Goal: Transaction & Acquisition: Purchase product/service

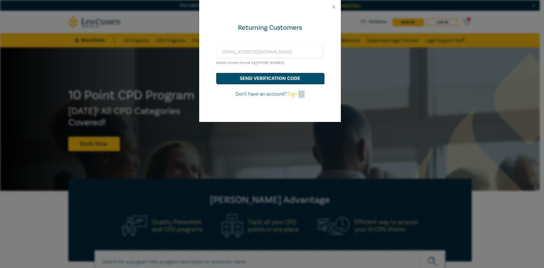
click at [264, 219] on div "Returning Customers hds@hoyledasilva.com.au Mobile number format e.g +61 000000…" at bounding box center [272, 134] width 544 height 268
click at [253, 48] on input "[EMAIL_ADDRESS][DOMAIN_NAME]" at bounding box center [270, 52] width 108 height 14
click at [281, 52] on input "hds@hoyledasilva.com.au" at bounding box center [270, 52] width 108 height 14
click at [228, 50] on input "hds@hoyledasilva.com.au" at bounding box center [270, 52] width 108 height 14
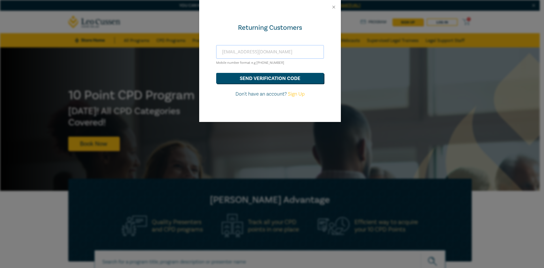
click at [225, 51] on input "hds@hoyledasilva.com.au" at bounding box center [270, 52] width 108 height 14
type input "hdsds@hoyledasilva.com.au"
drag, startPoint x: 283, startPoint y: 51, endPoint x: 119, endPoint y: 52, distance: 163.8
click at [121, 52] on div "Returning Customers hdsds@hoyledasilva.com.au Mobile number format e.g +61 0000…" at bounding box center [272, 134] width 544 height 268
type input "hds@hoyledasilva.com.au"
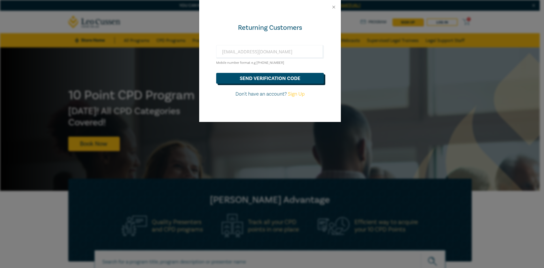
click at [255, 81] on button "send verification code" at bounding box center [270, 78] width 108 height 11
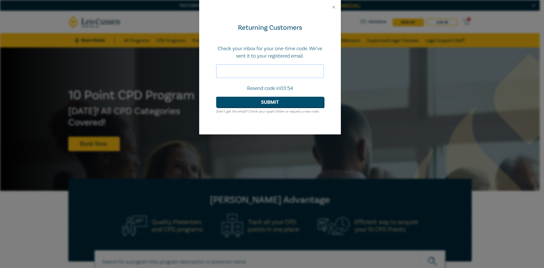
click at [236, 72] on input "text" at bounding box center [270, 71] width 108 height 14
click at [270, 66] on input "text" at bounding box center [270, 71] width 108 height 14
click at [291, 71] on input "text" at bounding box center [270, 71] width 108 height 14
click at [239, 69] on input "text" at bounding box center [270, 71] width 108 height 14
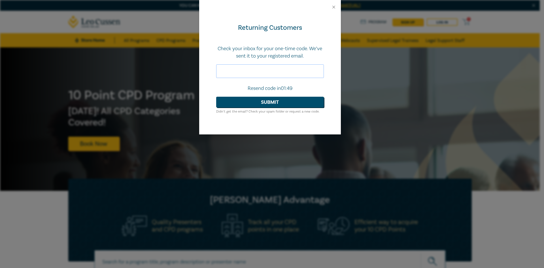
click at [239, 69] on input "text" at bounding box center [270, 71] width 108 height 14
paste input "410067"
type input "410067"
click at [256, 104] on button "Submit" at bounding box center [270, 102] width 108 height 11
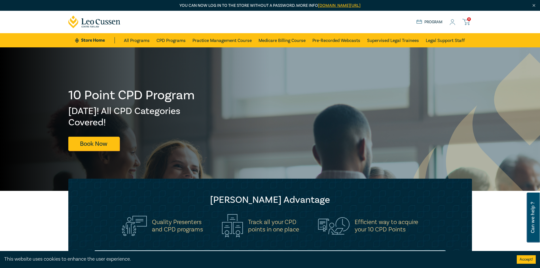
click at [437, 21] on link "Program" at bounding box center [429, 22] width 26 height 6
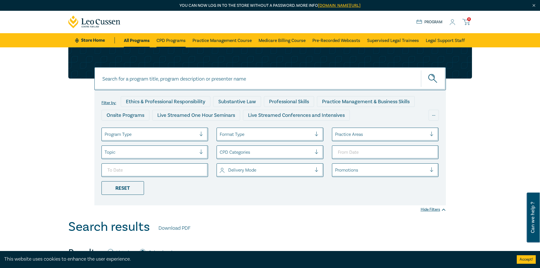
click at [172, 43] on link "CPD Programs" at bounding box center [170, 40] width 29 height 14
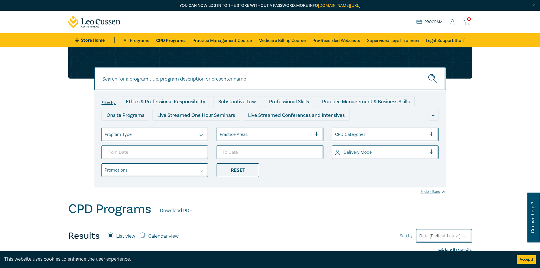
click at [127, 82] on input at bounding box center [269, 78] width 351 height 23
paste input "Settlement Strategies – Negotiating and Advising on Offers of Settlement"
type input "Settlement Strategies – Negotiating and Advising on Offers of Settlement"
click at [429, 79] on circle "submit" at bounding box center [431, 77] width 6 height 6
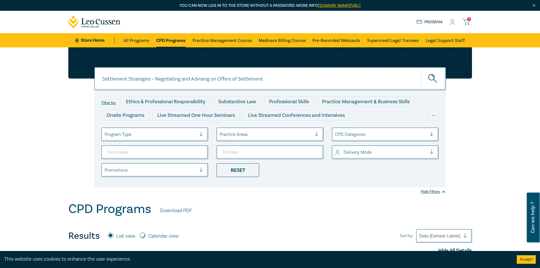
click at [429, 79] on circle "submit" at bounding box center [431, 77] width 6 height 6
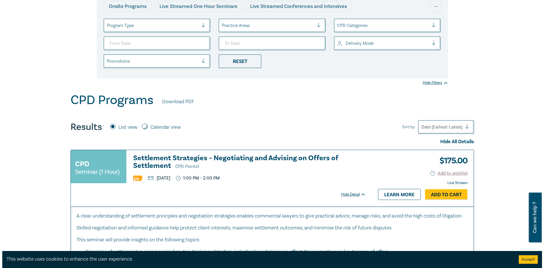
scroll to position [142, 0]
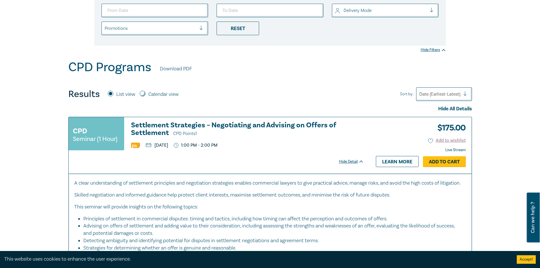
click at [440, 162] on link "Add to Cart" at bounding box center [444, 161] width 43 height 11
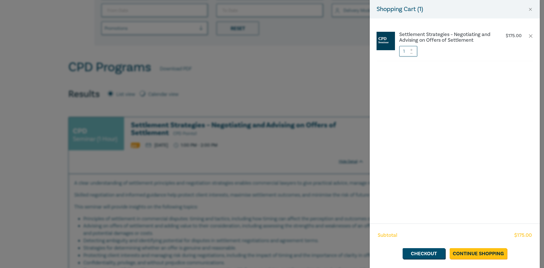
click at [411, 49] on icon at bounding box center [412, 50] width 4 height 2
click at [412, 35] on h6 "Settlement Strategies – Negotiating and Advising on Offers of Settlement" at bounding box center [446, 37] width 94 height 11
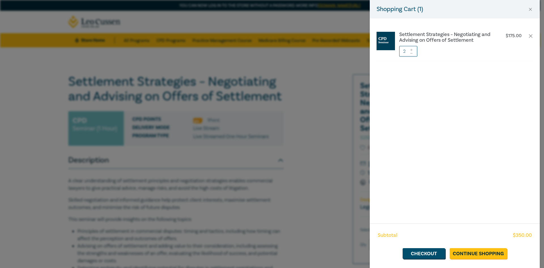
click at [320, 62] on div "Shopping Cart ( 1 ) Settlement Strategies – Negotiating and Advising on Offers …" at bounding box center [272, 134] width 544 height 268
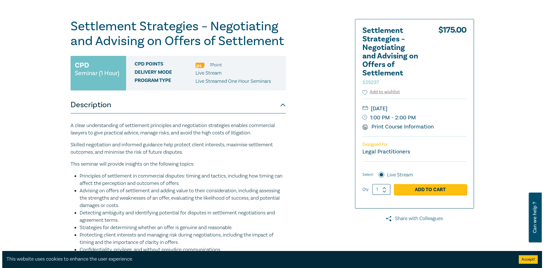
scroll to position [57, 0]
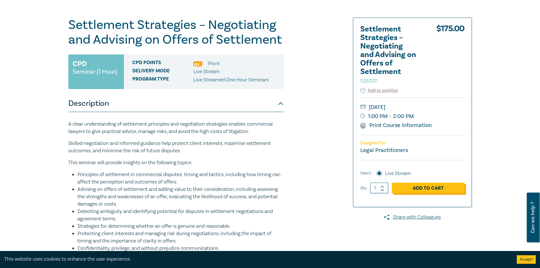
click at [415, 188] on link "Add to Cart" at bounding box center [428, 188] width 73 height 11
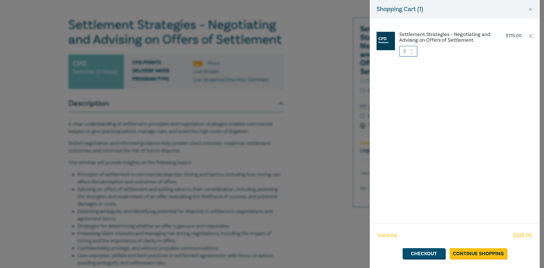
click at [411, 53] on icon at bounding box center [411, 53] width 2 height 0
drag, startPoint x: 411, startPoint y: 53, endPoint x: 411, endPoint y: 56, distance: 2.8
click at [411, 53] on div "Settlement Strategies – Negotiating and Advising on Offers of Settlement $ 175.…" at bounding box center [455, 120] width 170 height 205
click at [430, 253] on link "Checkout" at bounding box center [424, 253] width 43 height 11
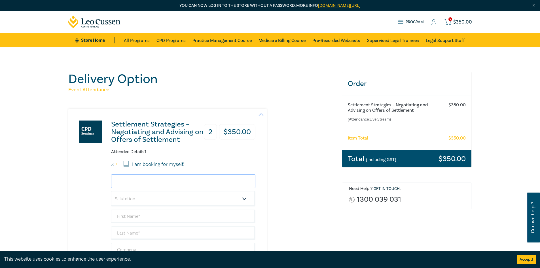
click at [150, 180] on input "email" at bounding box center [183, 181] width 144 height 14
type input "t"
type input "trussell@hoyledasilva.com.au"
select select "Miss"
type input "Tayla"
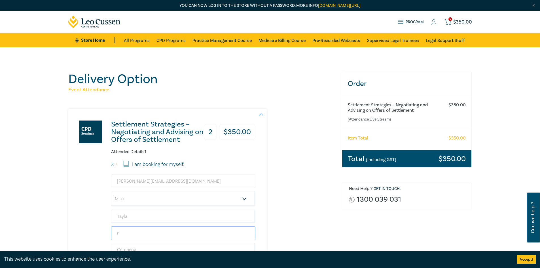
type input "Russell"
type input "Hoyle da Silva Lawyers"
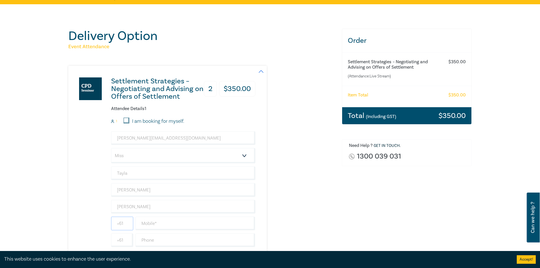
scroll to position [115, 0]
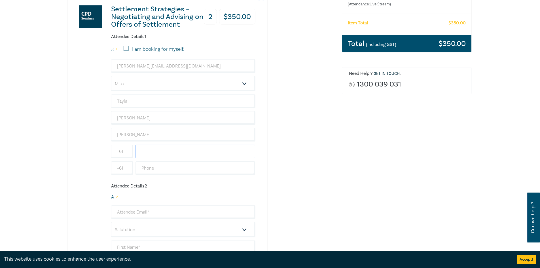
click at [150, 148] on input "text" at bounding box center [195, 152] width 120 height 14
click at [164, 150] on input "text" at bounding box center [195, 152] width 120 height 14
paste input "9108 7328"
type input "9108 7328"
drag, startPoint x: 157, startPoint y: 162, endPoint x: 157, endPoint y: 164, distance: 2.8
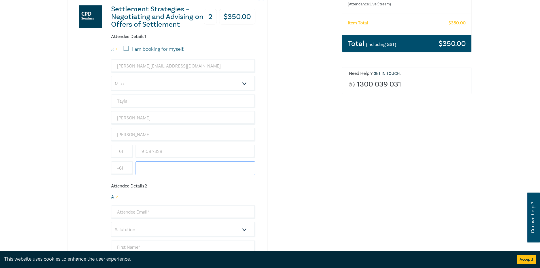
click at [157, 164] on input "text" at bounding box center [195, 168] width 120 height 14
paste input "9108 7328"
type input "9108 7328"
click at [343, 161] on div "Order Settlement Strategies – Negotiating and Advising on Offers of Settlement …" at bounding box center [406, 167] width 137 height 420
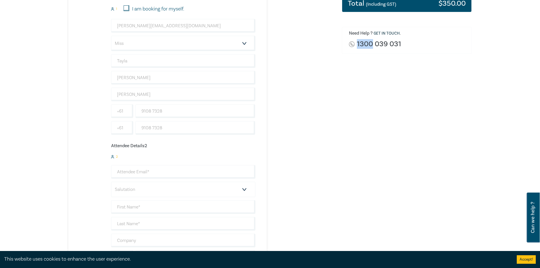
scroll to position [172, 0]
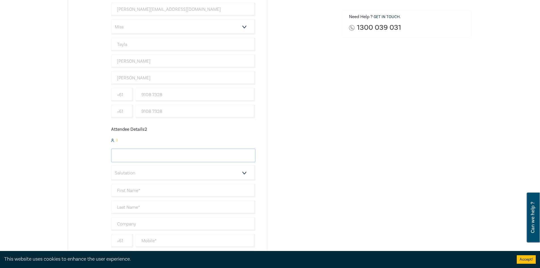
click at [143, 153] on input "email" at bounding box center [183, 155] width 144 height 14
type input "lpark@hoyledasilva.com.au"
click at [150, 173] on select "Salutation Mr. Mrs. Ms. Miss Dr. Prof. Other" at bounding box center [183, 172] width 144 height 15
select select "Miss"
click at [111, 165] on select "Salutation Mr. Mrs. Ms. Miss Dr. Prof. Other" at bounding box center [183, 172] width 144 height 15
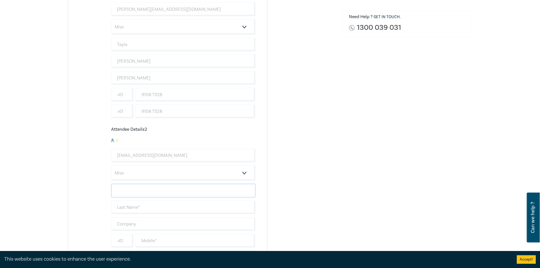
click at [136, 190] on input "text" at bounding box center [183, 191] width 144 height 14
type input "Lucia"
click at [139, 208] on input "text" at bounding box center [183, 207] width 144 height 14
type input "Park"
click at [158, 228] on input "text" at bounding box center [183, 224] width 144 height 14
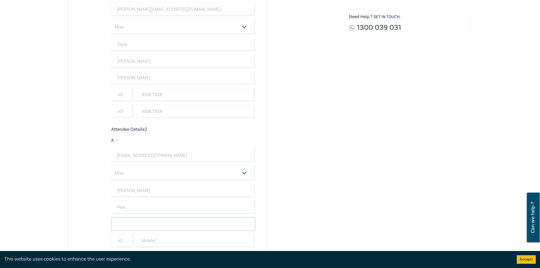
click at [158, 228] on input "text" at bounding box center [183, 224] width 144 height 14
type input "Hoyle da Silva Lawyers"
click at [317, 191] on div "Settlement Strategies – Negotiating and Advising on Offers of Settlement 2 $ 35…" at bounding box center [201, 107] width 267 height 340
click at [191, 237] on input "text" at bounding box center [195, 241] width 120 height 14
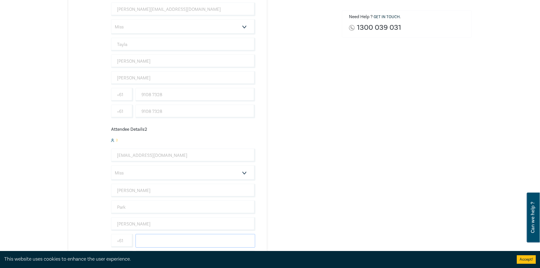
click at [191, 237] on input "text" at bounding box center [195, 241] width 120 height 14
paste input "9108 7328"
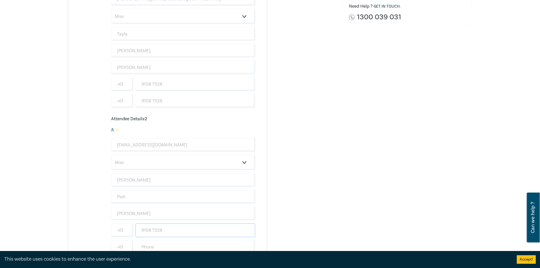
scroll to position [200, 0]
type input "9108 7328"
drag, startPoint x: 143, startPoint y: 224, endPoint x: 146, endPoint y: 225, distance: 3.2
click at [143, 224] on input "text" at bounding box center [195, 229] width 120 height 14
paste input "9108 7328"
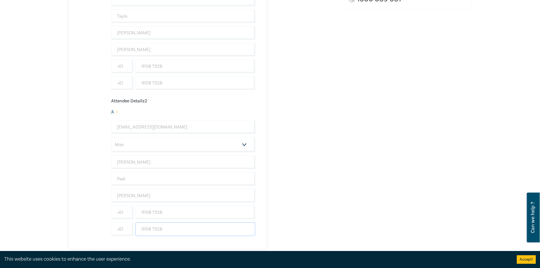
type input "9108 7328"
click at [355, 164] on div "Order Settlement Strategies – Negotiating and Advising on Offers of Settlement …" at bounding box center [406, 82] width 137 height 420
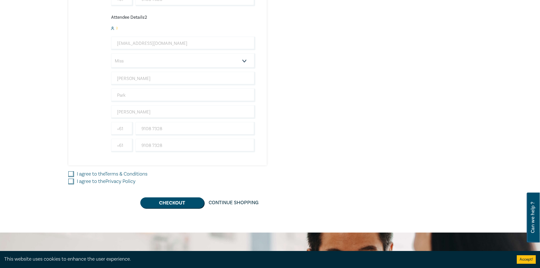
scroll to position [285, 0]
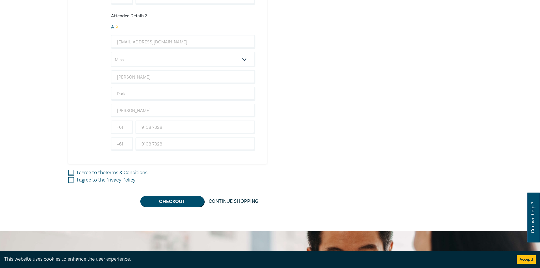
click at [73, 172] on input "I agree to the Terms & Conditions" at bounding box center [71, 173] width 6 height 6
checkbox input "true"
click at [73, 182] on input "I agree to the Privacy Policy" at bounding box center [71, 180] width 6 height 6
checkbox input "true"
click at [169, 203] on button "Checkout" at bounding box center [172, 201] width 64 height 11
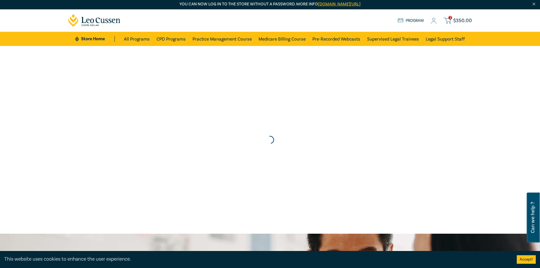
scroll to position [0, 0]
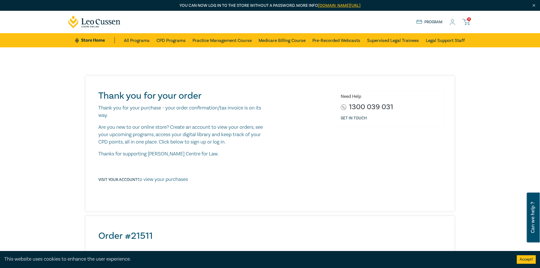
click at [56, 94] on div "Thank you for your order Thank you for your purchase - your order confirmation/…" at bounding box center [270, 250] width 540 height 406
click at [466, 23] on icon at bounding box center [465, 21] width 7 height 7
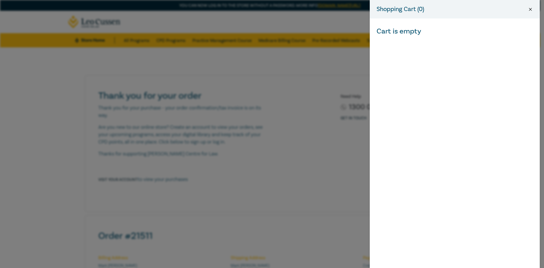
click at [529, 9] on button "Close" at bounding box center [530, 9] width 5 height 5
drag, startPoint x: 529, startPoint y: 9, endPoint x: 519, endPoint y: 8, distance: 10.5
click at [529, 9] on button "Close" at bounding box center [530, 9] width 5 height 5
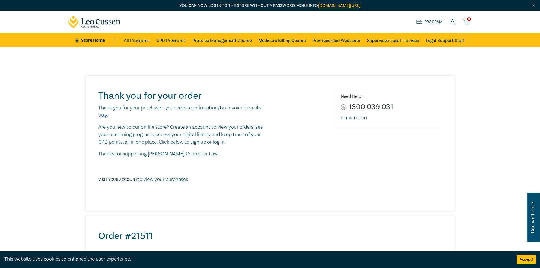
click at [451, 24] on icon at bounding box center [452, 22] width 6 height 6
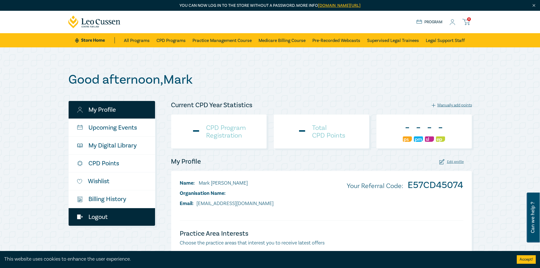
click at [95, 219] on link "Logout" at bounding box center [112, 217] width 86 height 18
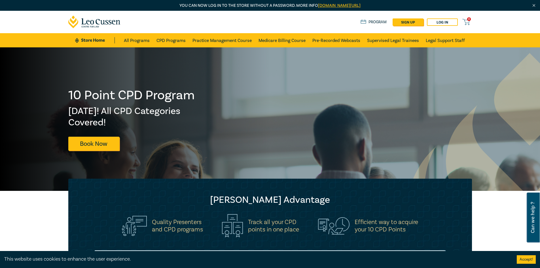
click at [175, 25] on div "0 $ NaN Store Home About us Program sign up Log in 0" at bounding box center [270, 22] width 410 height 22
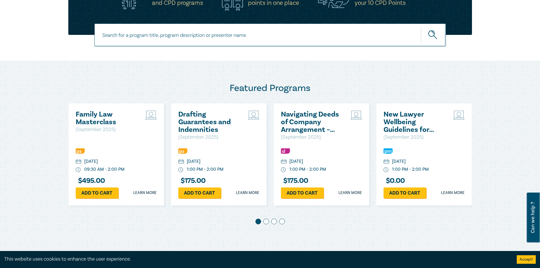
scroll to position [227, 0]
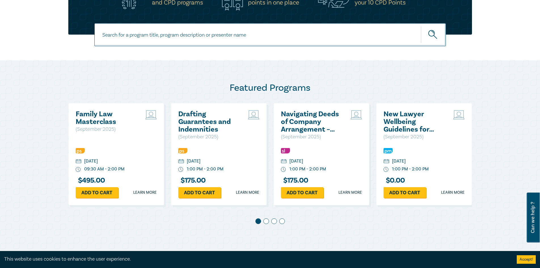
click at [488, 221] on div "Featured Programs Family Law Masterclass ( [DATE] ) [DATE] 09:30 AM - 2:00 PM $…" at bounding box center [270, 155] width 540 height 190
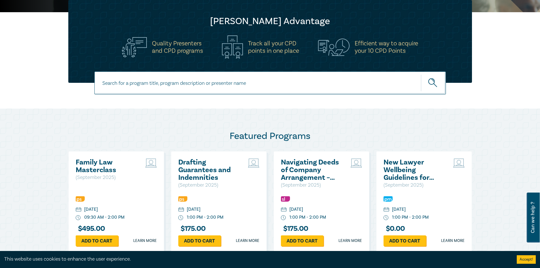
scroll to position [142, 0]
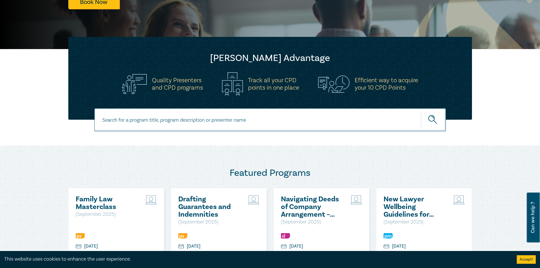
click at [26, 179] on div "Featured Programs Family Law Masterclass ( [DATE] ) [DATE] 09:30 AM - 2:00 PM $…" at bounding box center [270, 240] width 540 height 190
